Goal: Task Accomplishment & Management: Manage account settings

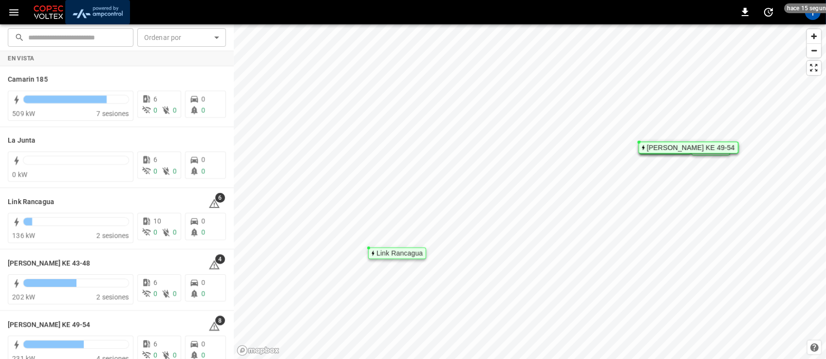
click at [111, 11] on img "menu" at bounding box center [97, 12] width 57 height 19
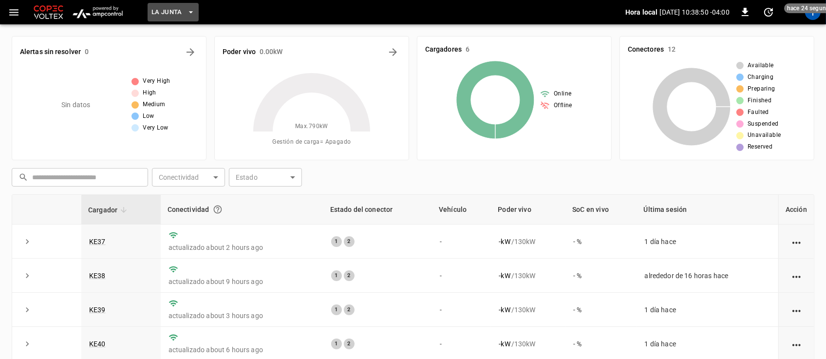
click at [188, 14] on icon "button" at bounding box center [191, 12] width 10 height 10
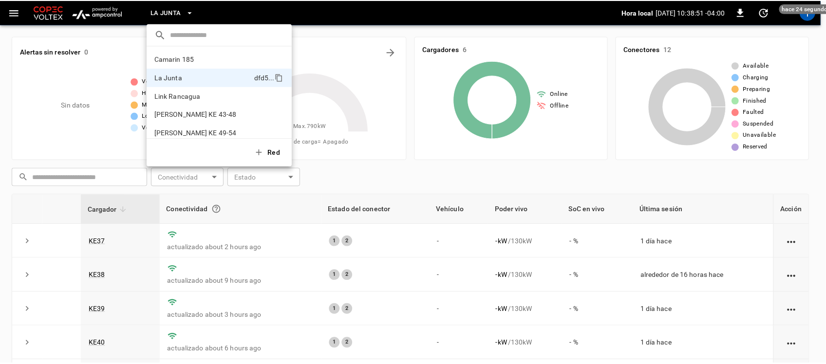
scroll to position [8, 0]
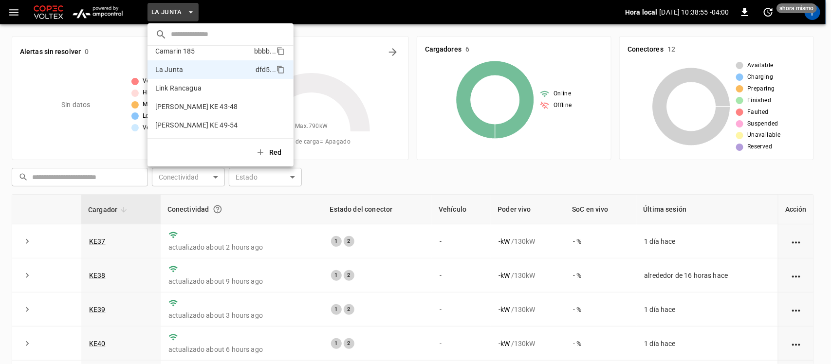
click at [195, 49] on p "Camarin 185" at bounding box center [202, 51] width 95 height 10
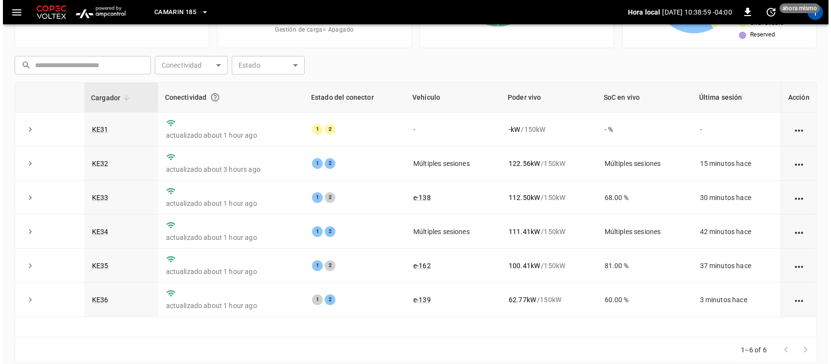
scroll to position [113, 0]
click at [192, 16] on span "Camarin 185" at bounding box center [172, 12] width 42 height 11
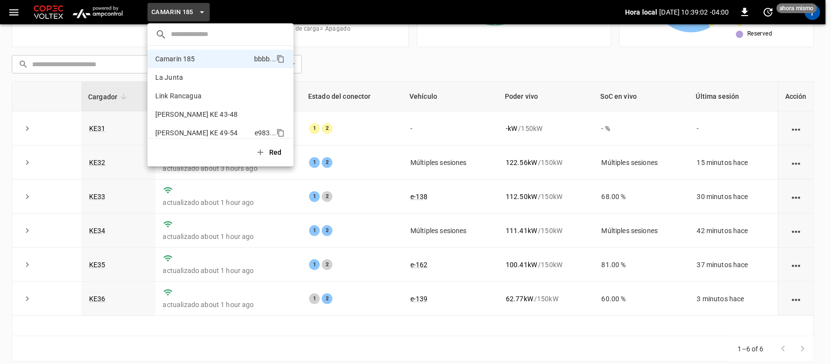
click at [184, 129] on p "[PERSON_NAME] KE 49-54" at bounding box center [202, 133] width 95 height 10
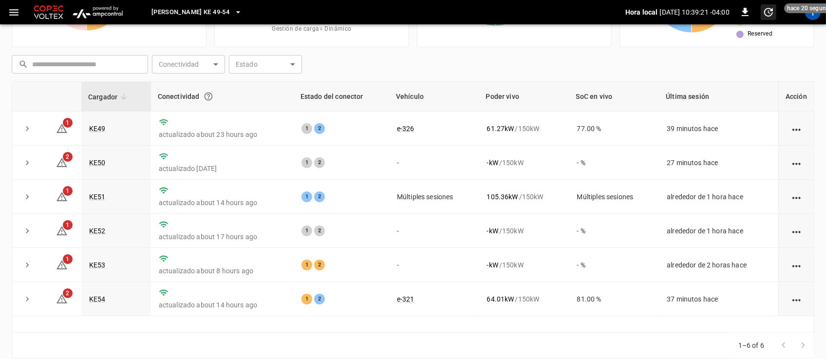
click at [817, 12] on span "hace 20 segundos" at bounding box center [811, 8] width 55 height 10
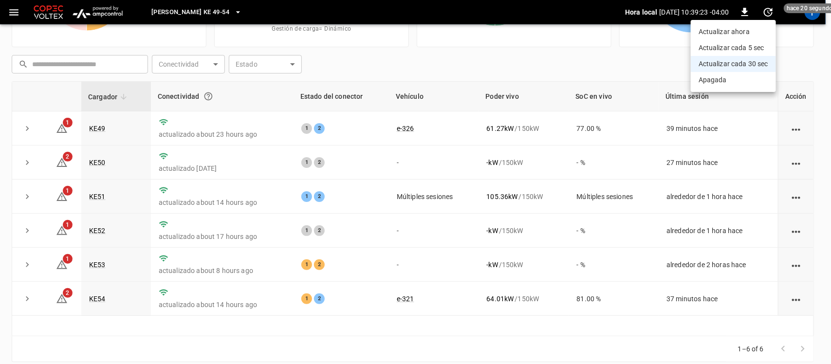
click at [819, 15] on div at bounding box center [415, 182] width 831 height 364
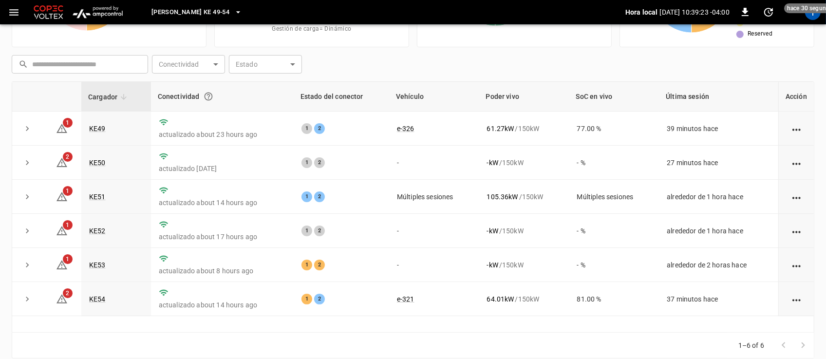
click at [819, 15] on div "T" at bounding box center [813, 12] width 16 height 16
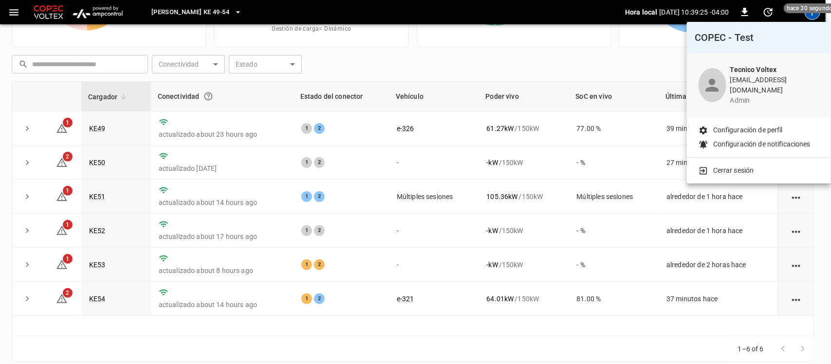
click at [750, 166] on p "Cerrar sesión" at bounding box center [734, 171] width 41 height 10
